Goal: Task Accomplishment & Management: Manage account settings

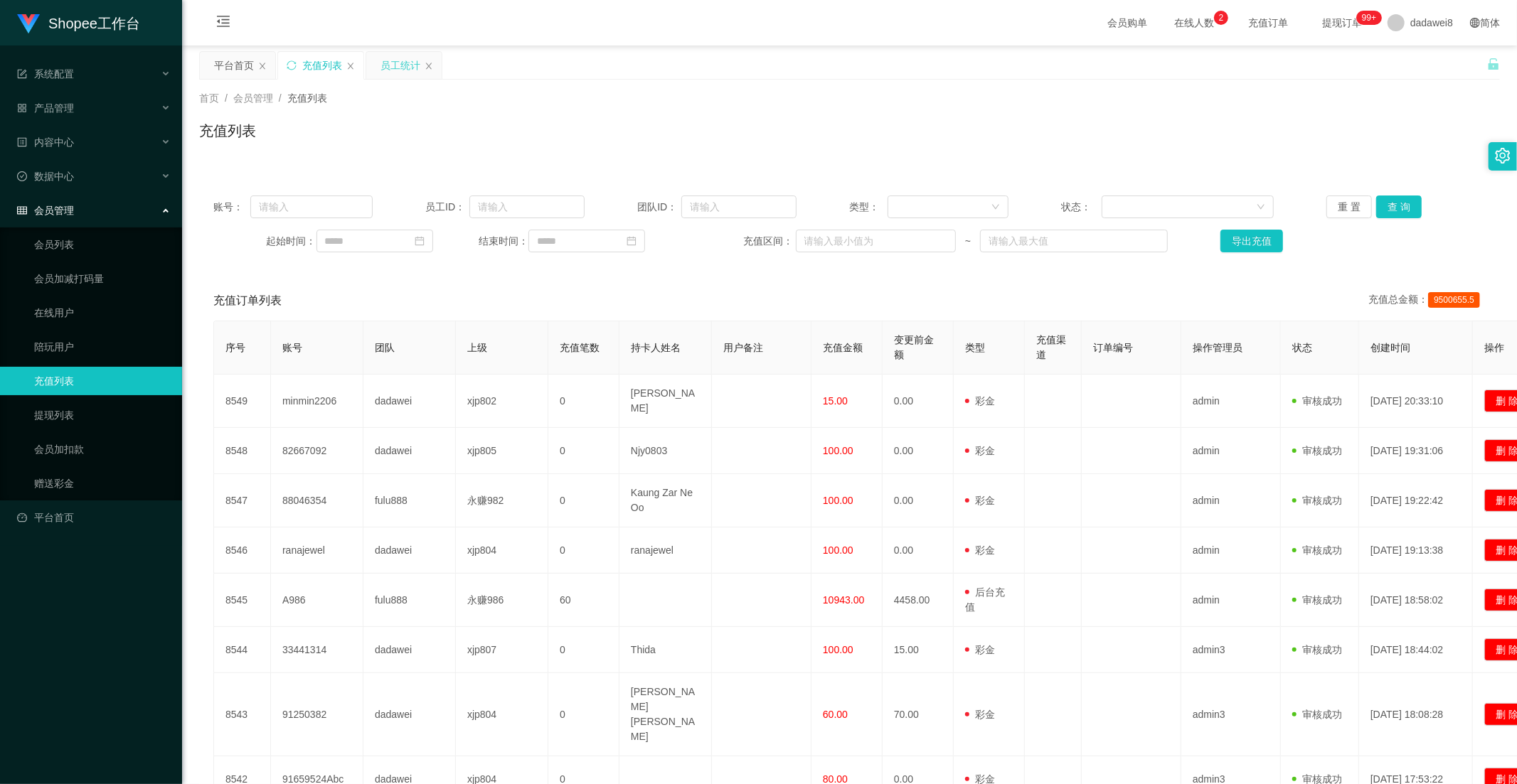
click at [394, 63] on div "员工统计" at bounding box center [400, 65] width 40 height 27
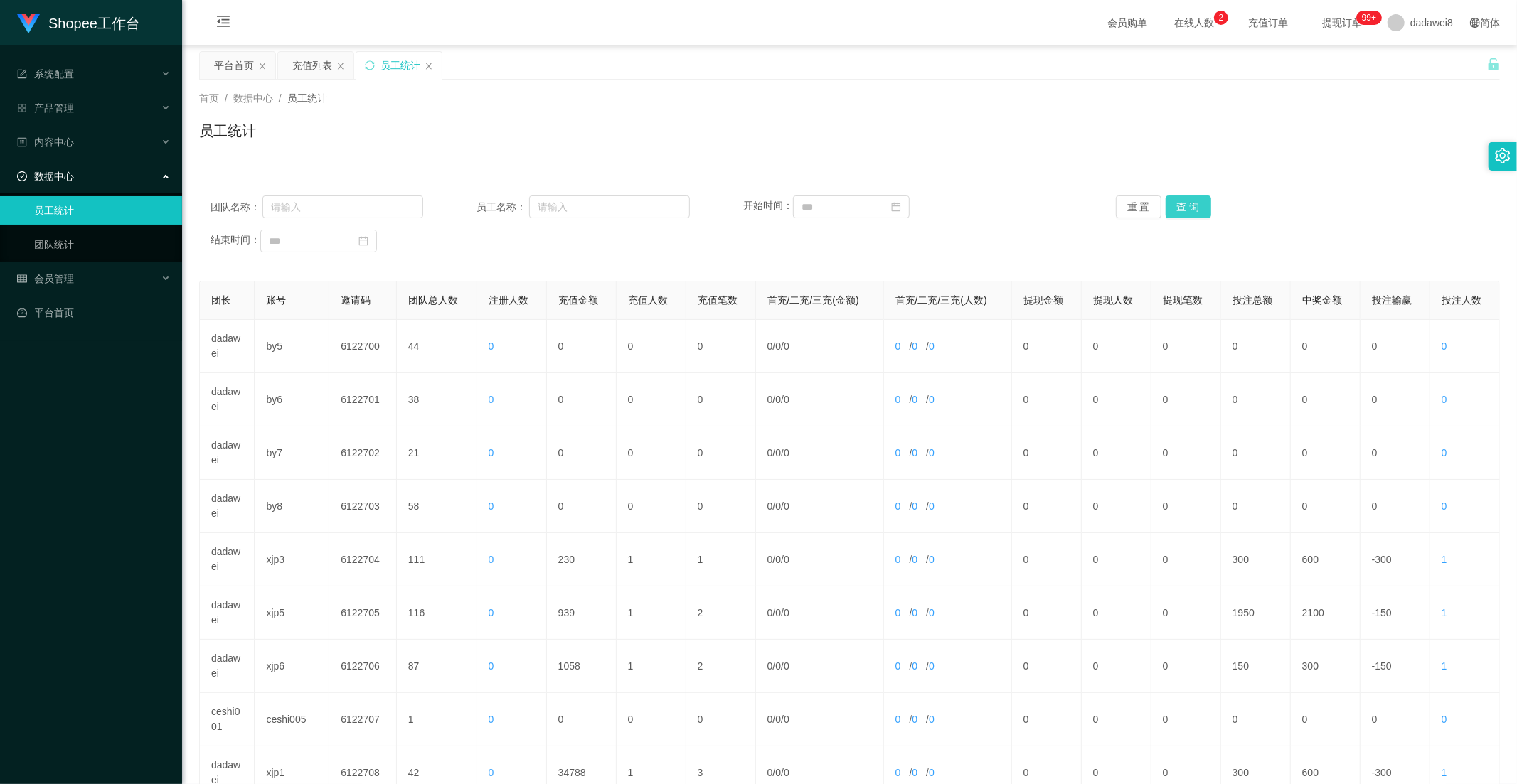
click at [1181, 208] on button "查 询" at bounding box center [1188, 207] width 46 height 23
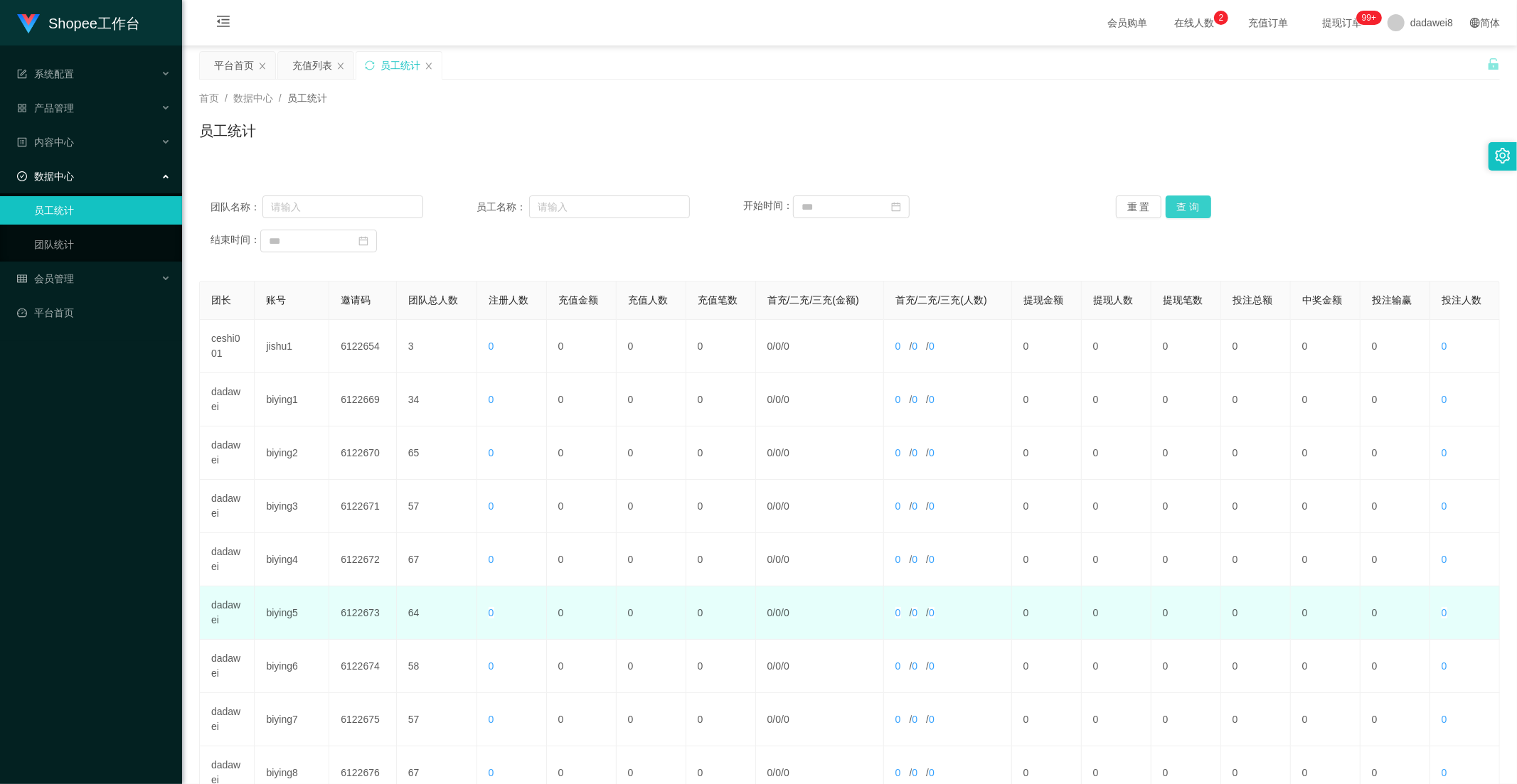
scroll to position [199, 0]
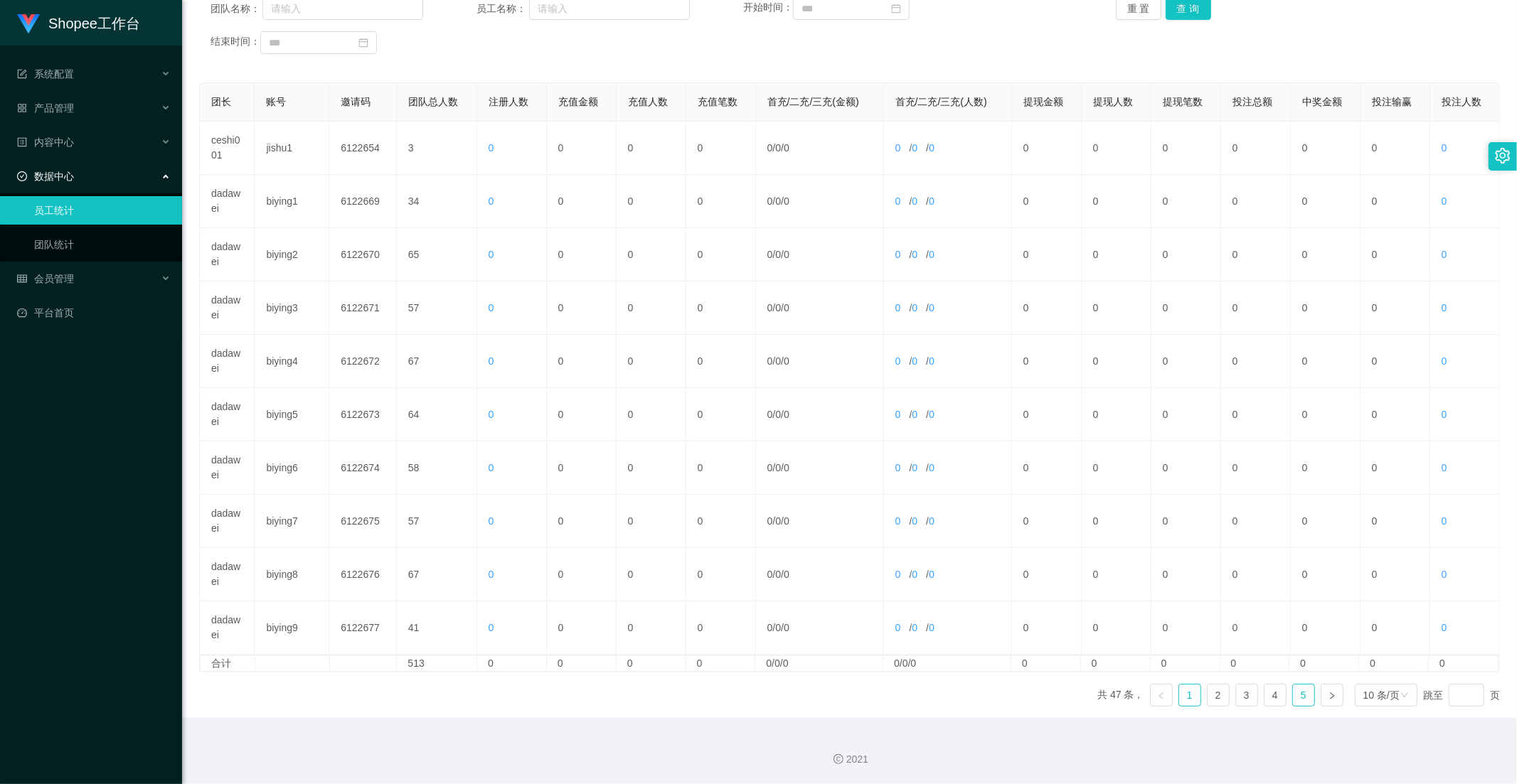
click at [1293, 692] on link "5" at bounding box center [1303, 695] width 21 height 21
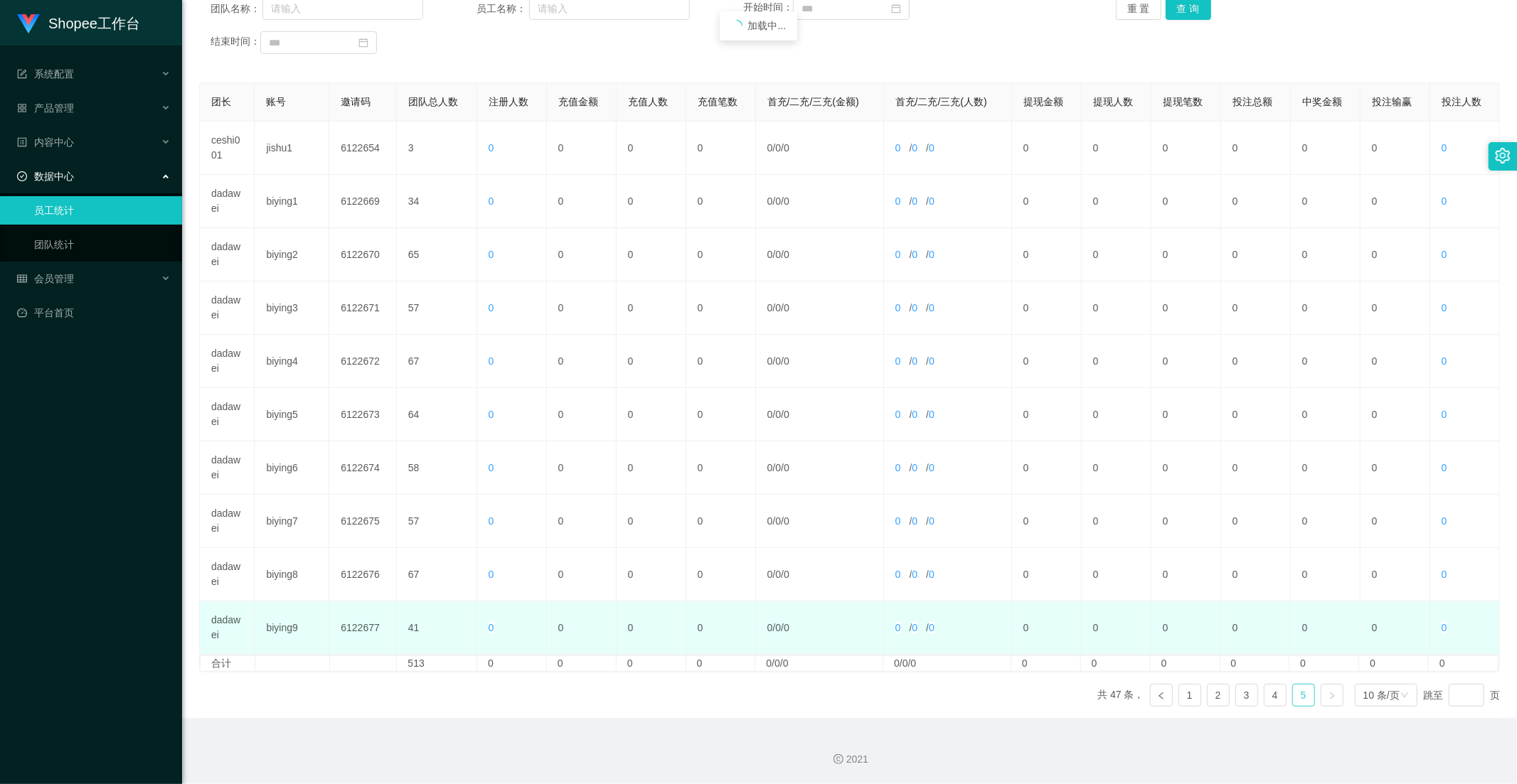
scroll to position [38, 0]
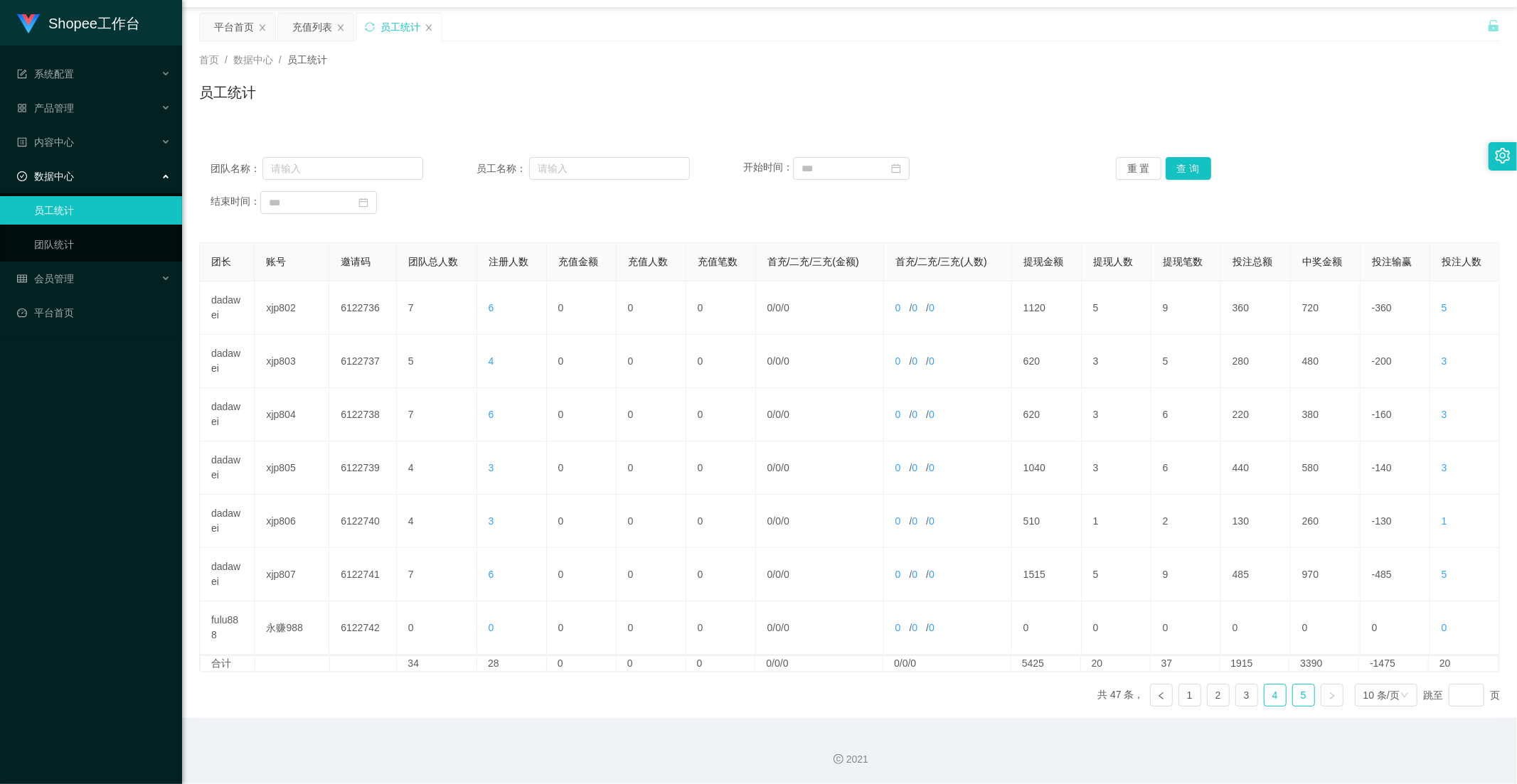
click at [1271, 692] on link "4" at bounding box center [1275, 695] width 21 height 21
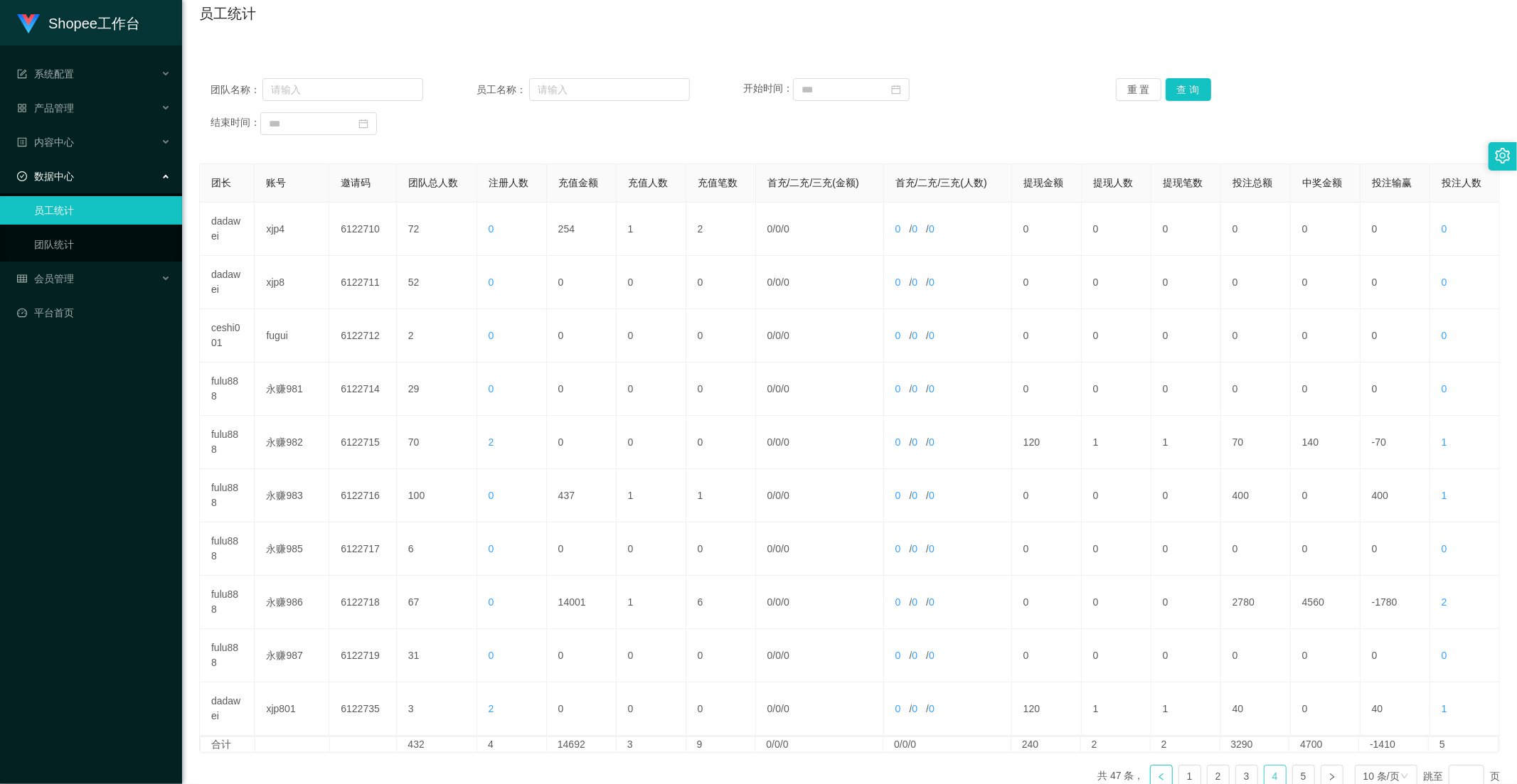
scroll to position [199, 0]
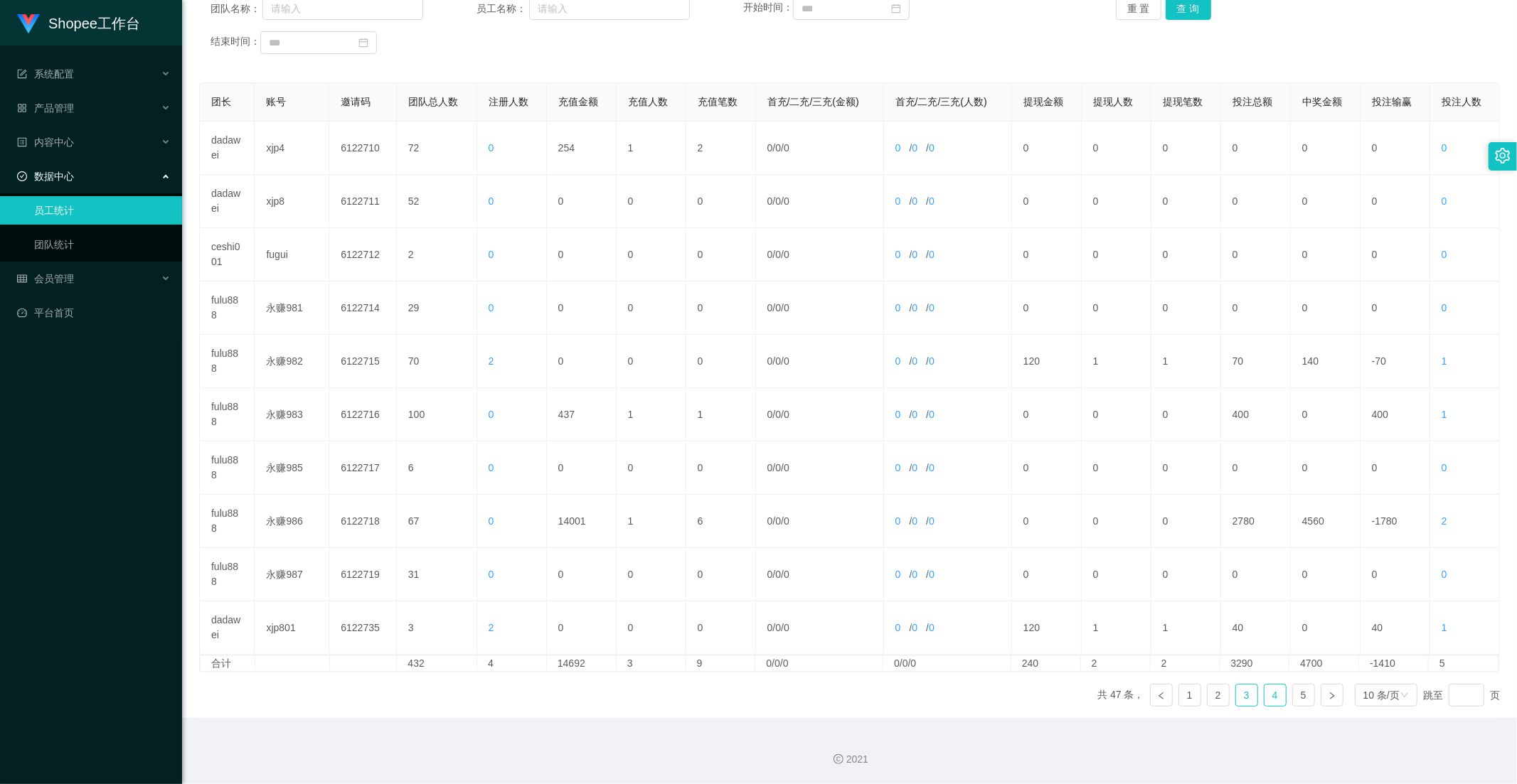
click at [1242, 687] on link "3" at bounding box center [1246, 695] width 21 height 21
drag, startPoint x: 1296, startPoint y: 701, endPoint x: 1288, endPoint y: 701, distance: 8.0
click at [1296, 701] on link "5" at bounding box center [1303, 695] width 21 height 21
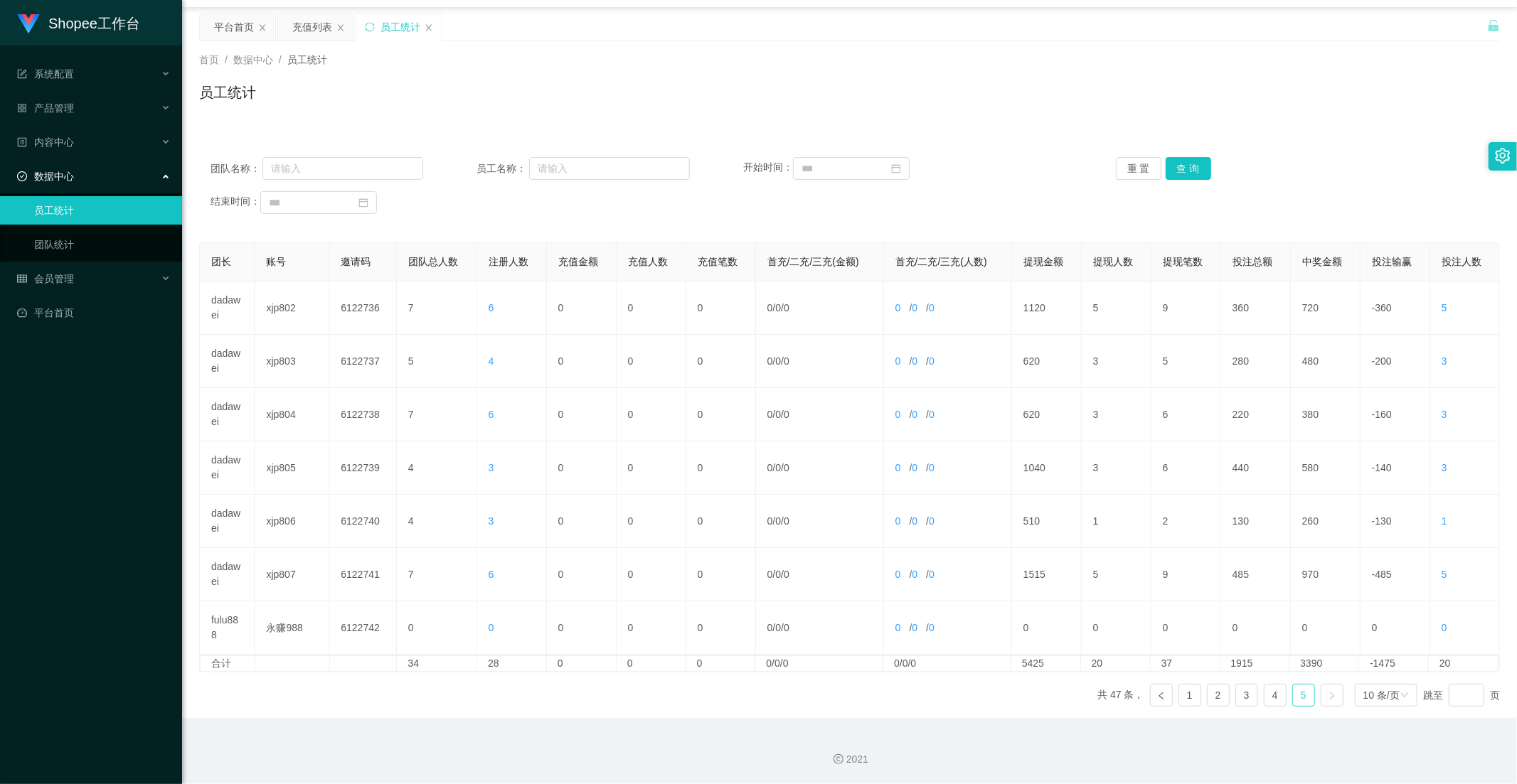
scroll to position [0, 0]
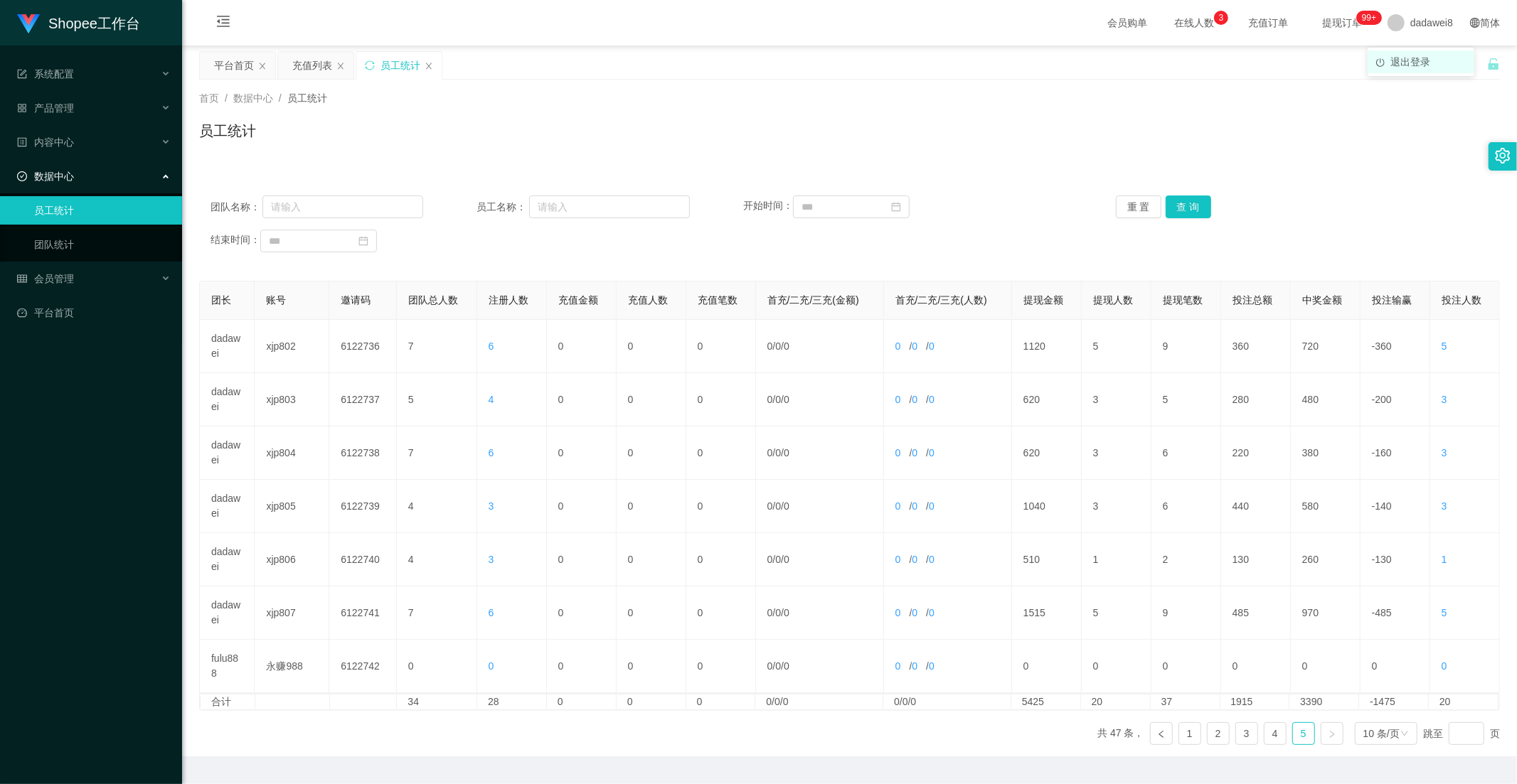
click at [1396, 58] on span "退出登录" at bounding box center [1410, 62] width 40 height 11
